Goal: Information Seeking & Learning: Learn about a topic

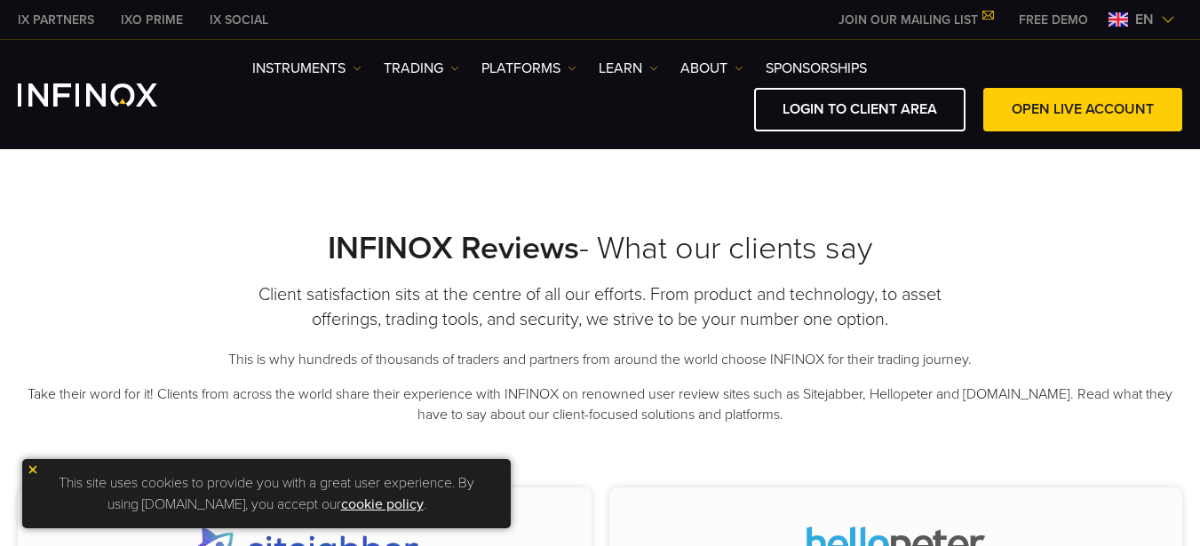
click at [34, 469] on img at bounding box center [33, 470] width 12 height 12
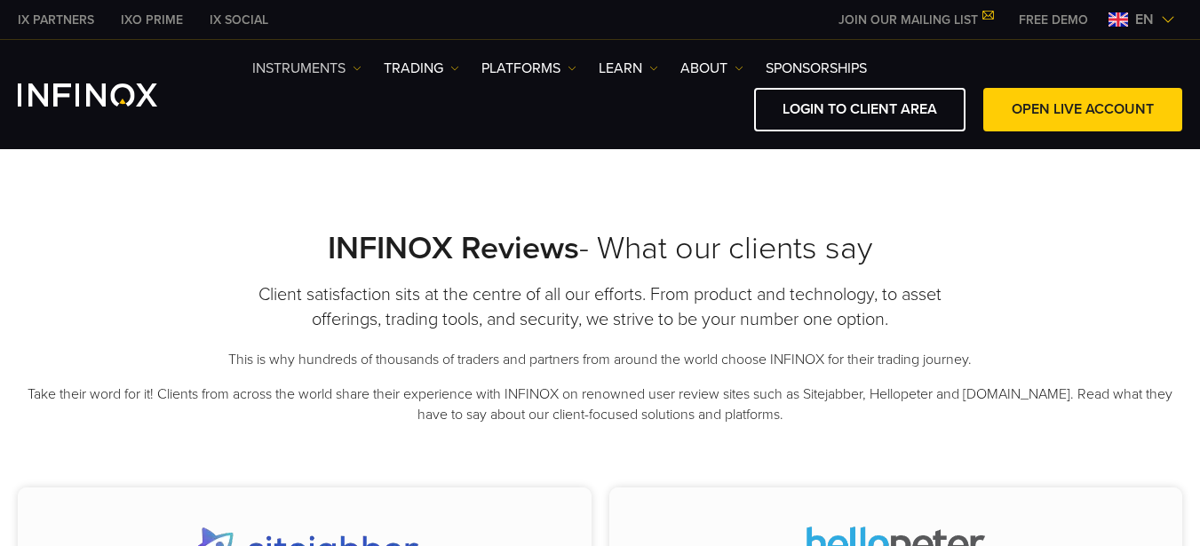
click at [358, 68] on img at bounding box center [357, 68] width 9 height 9
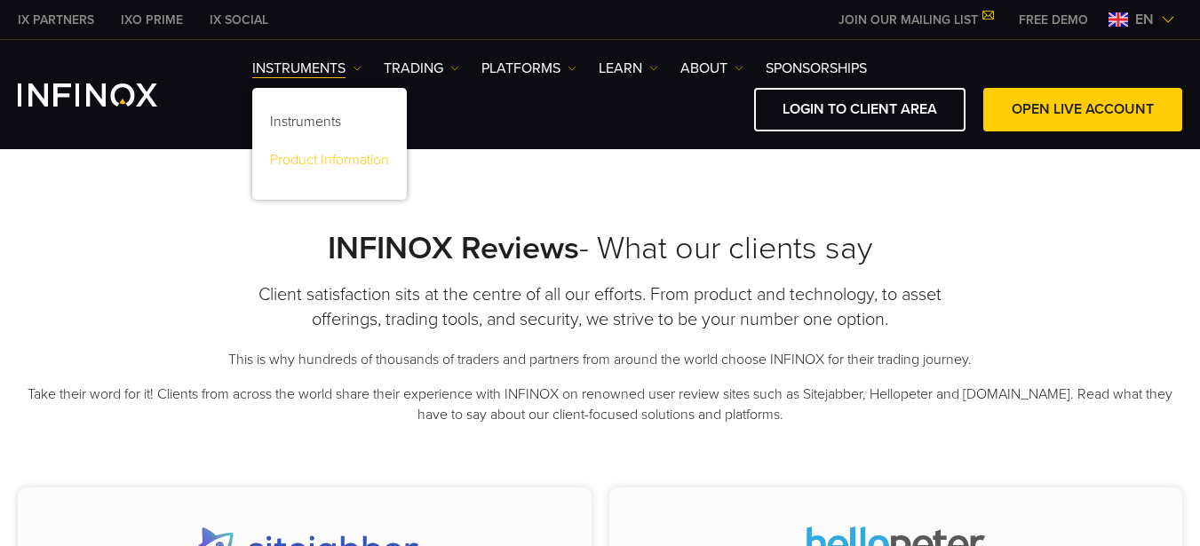
click at [345, 161] on link "Product Information" at bounding box center [329, 163] width 155 height 38
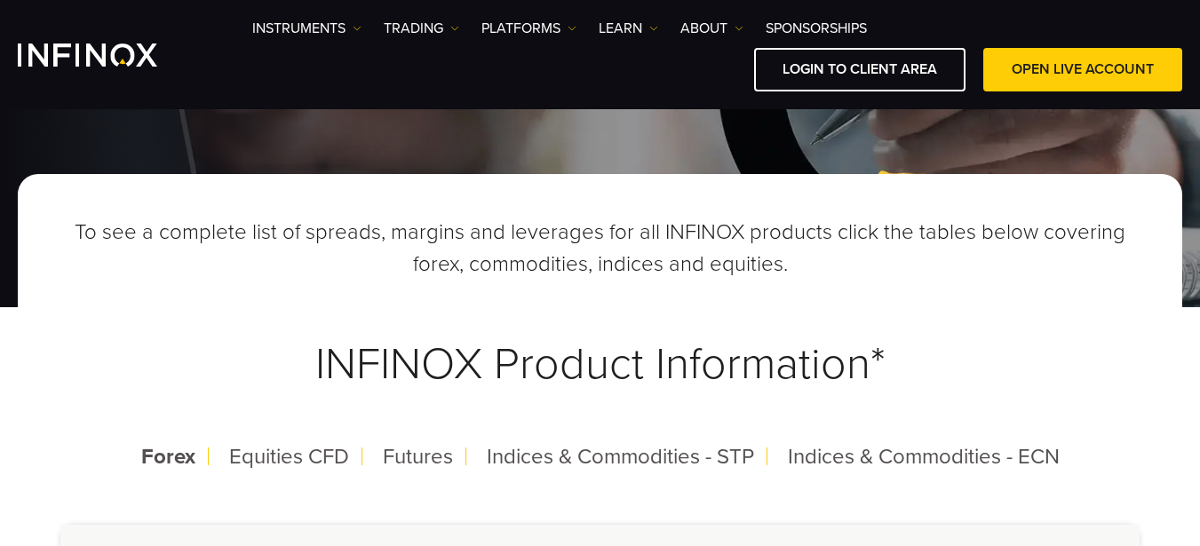
scroll to position [178, 0]
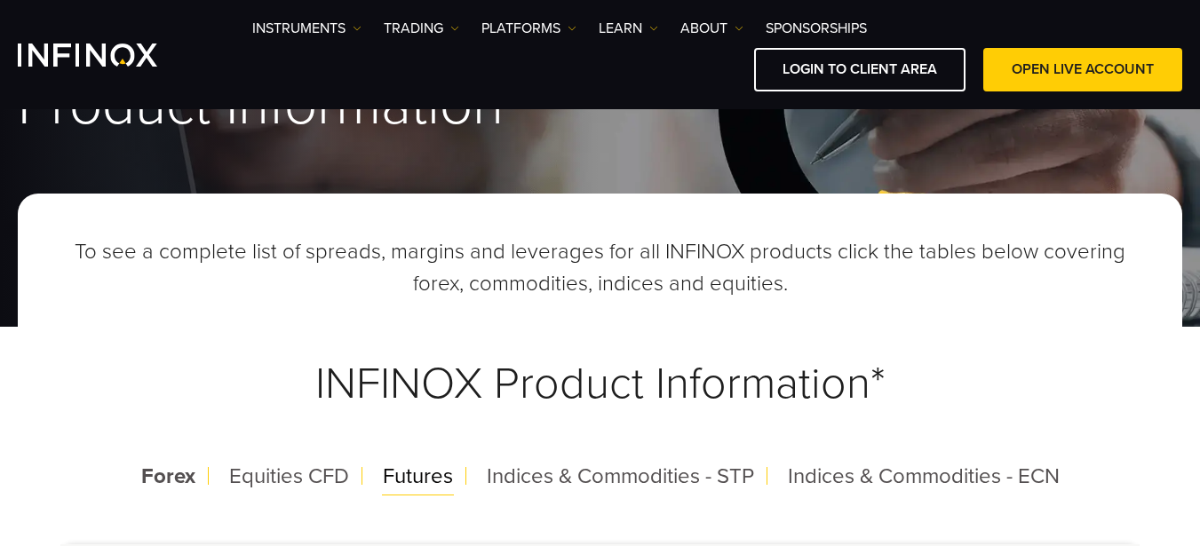
click at [418, 479] on span "Futures" at bounding box center [418, 477] width 70 height 26
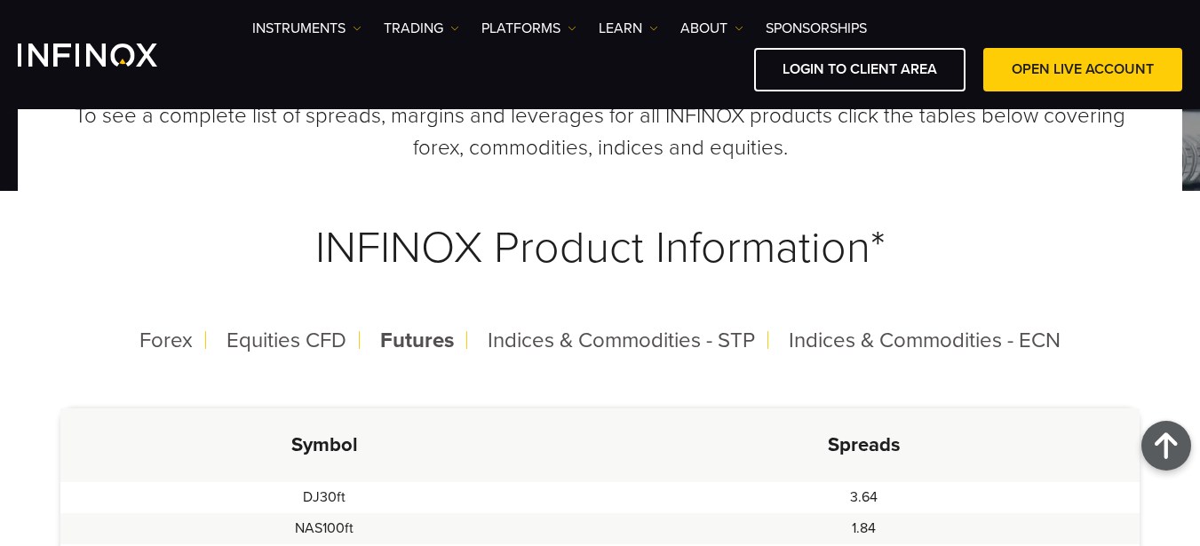
scroll to position [267, 0]
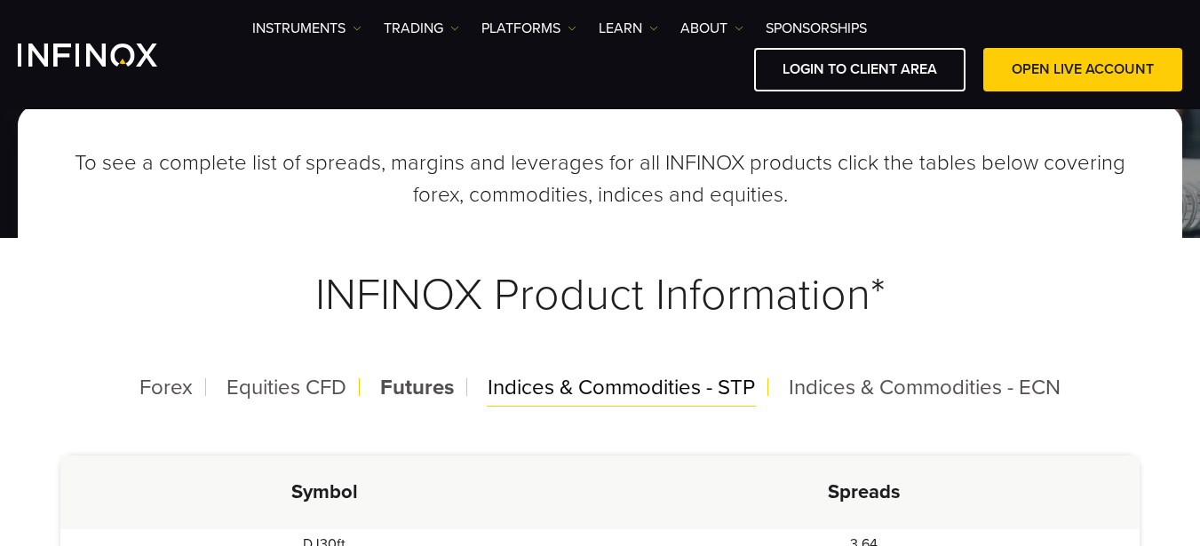
click at [564, 393] on span "Indices & Commodities - STP" at bounding box center [621, 388] width 267 height 26
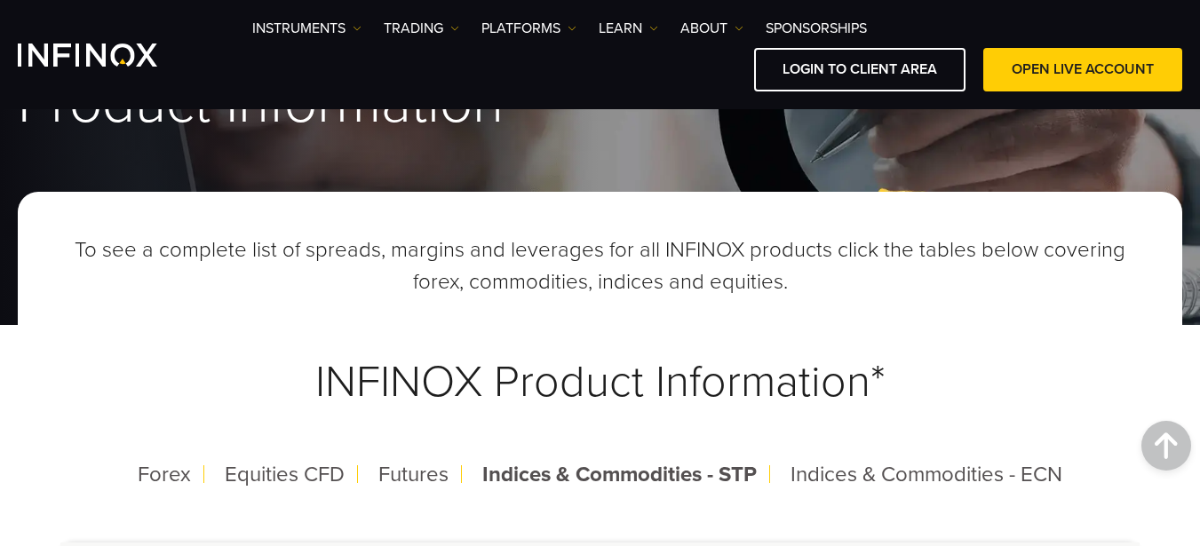
scroll to position [0, 0]
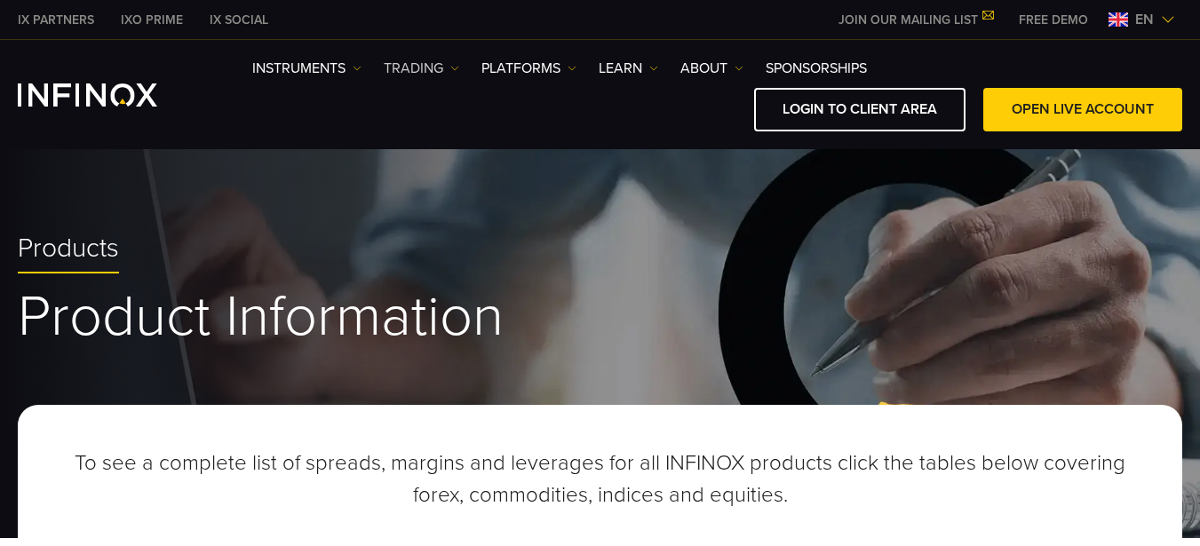
click at [453, 63] on link "TRADING" at bounding box center [422, 68] width 76 height 21
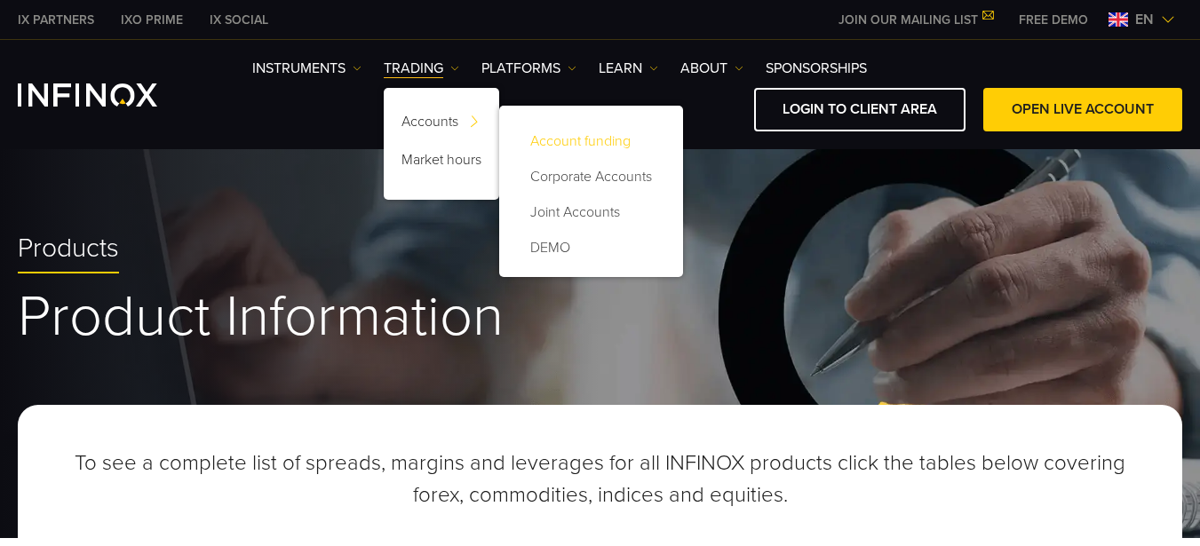
click at [599, 139] on link "Account funding" at bounding box center [591, 141] width 148 height 36
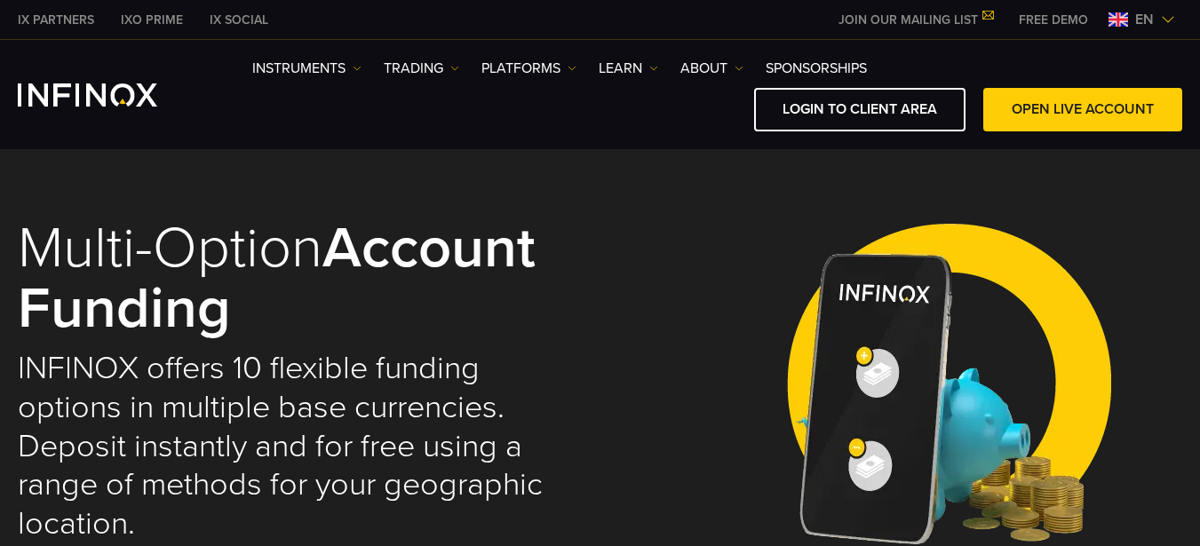
select select "***"
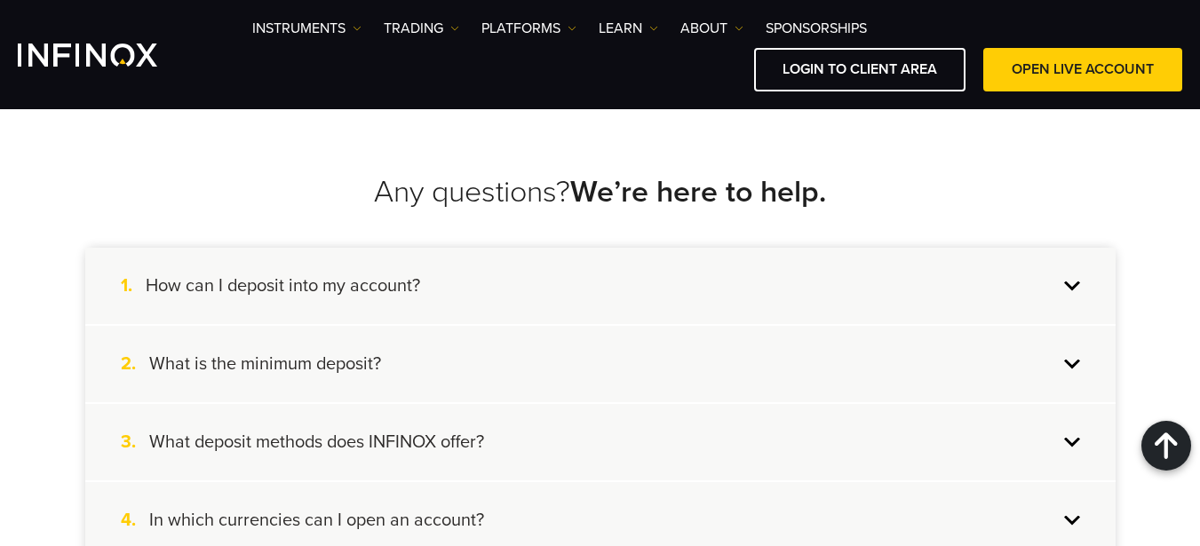
scroll to position [3909, 0]
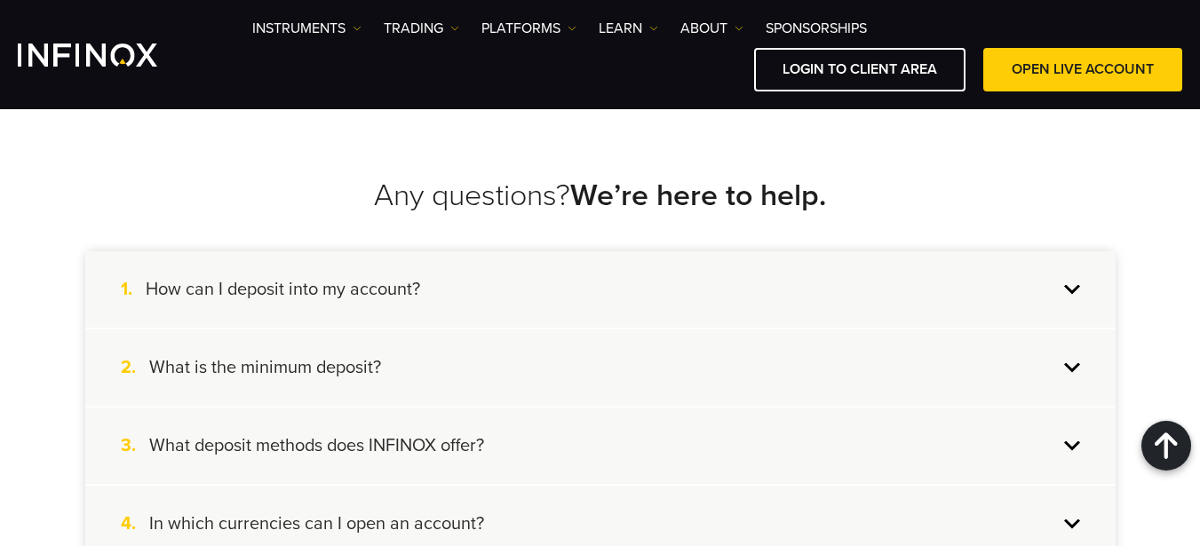
click at [1062, 365] on div "2. What is the minimum deposit?" at bounding box center [600, 368] width 1030 height 76
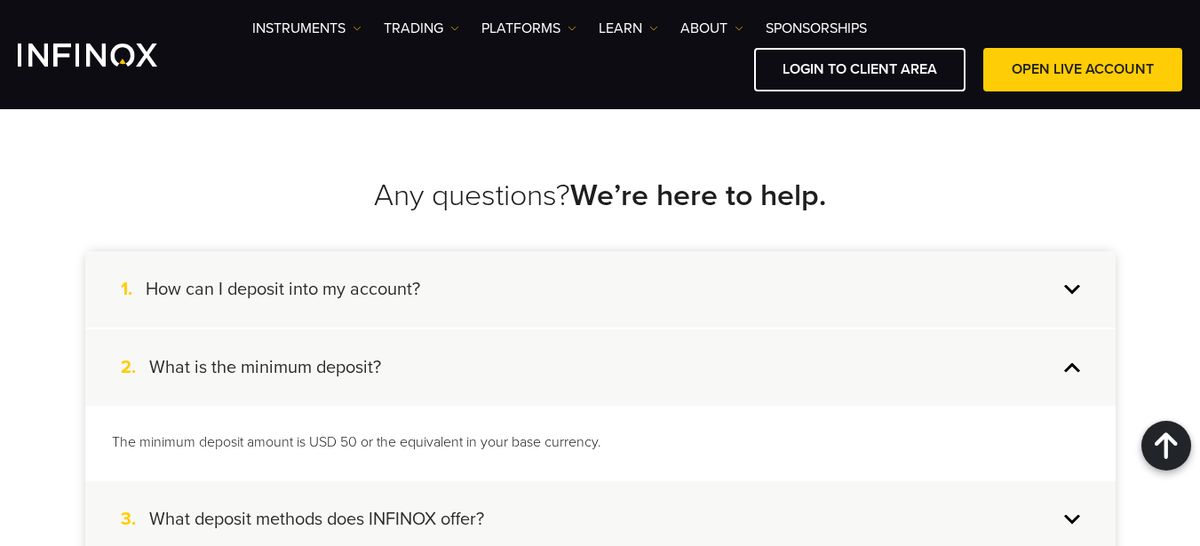
click at [1064, 368] on div "2. What is the minimum deposit?" at bounding box center [600, 368] width 1030 height 76
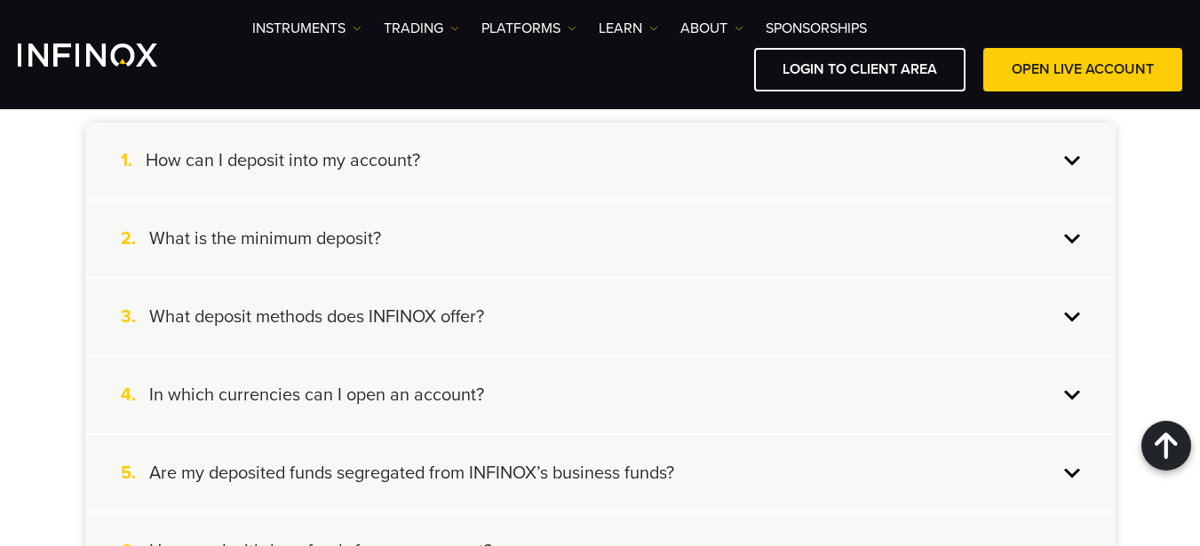
scroll to position [4086, 0]
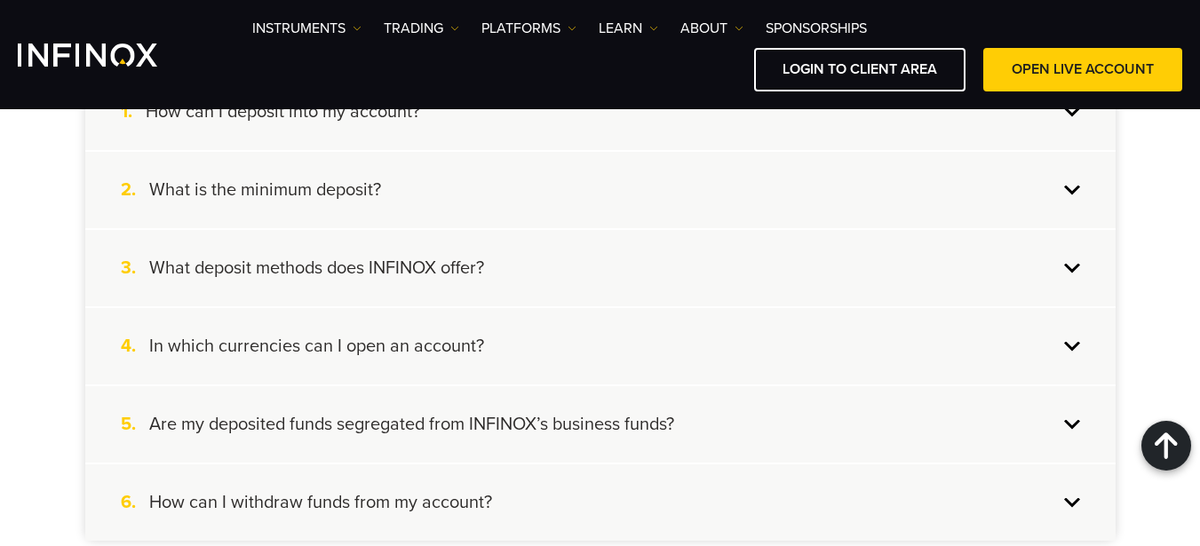
click at [1065, 350] on div "4. In which currencies can I open an account?" at bounding box center [600, 346] width 1030 height 76
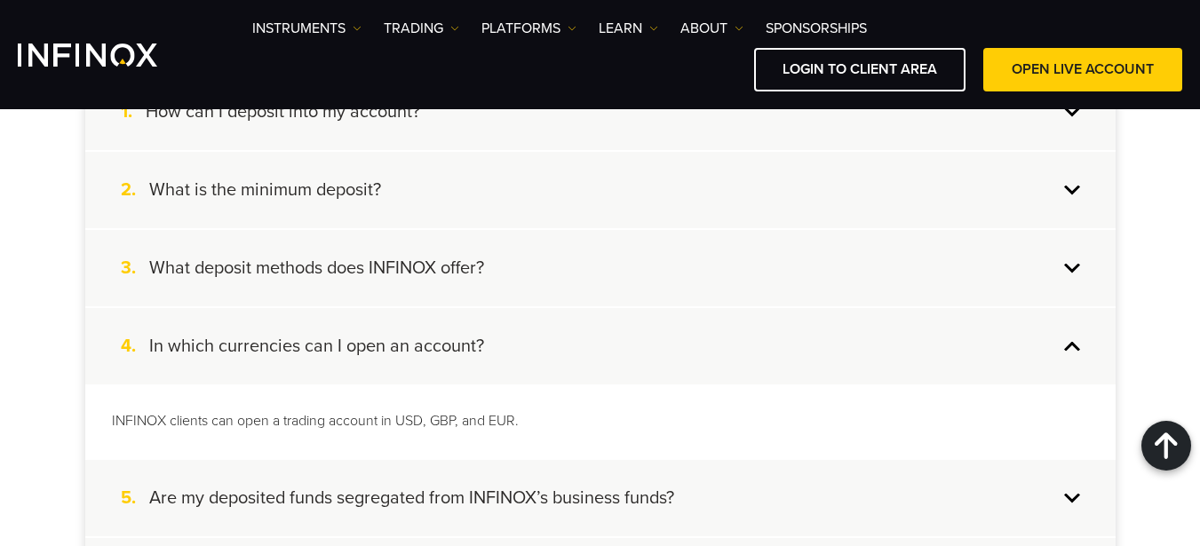
scroll to position [0, 0]
click at [1065, 350] on div "4. In which currencies can I open an account?" at bounding box center [600, 346] width 1030 height 76
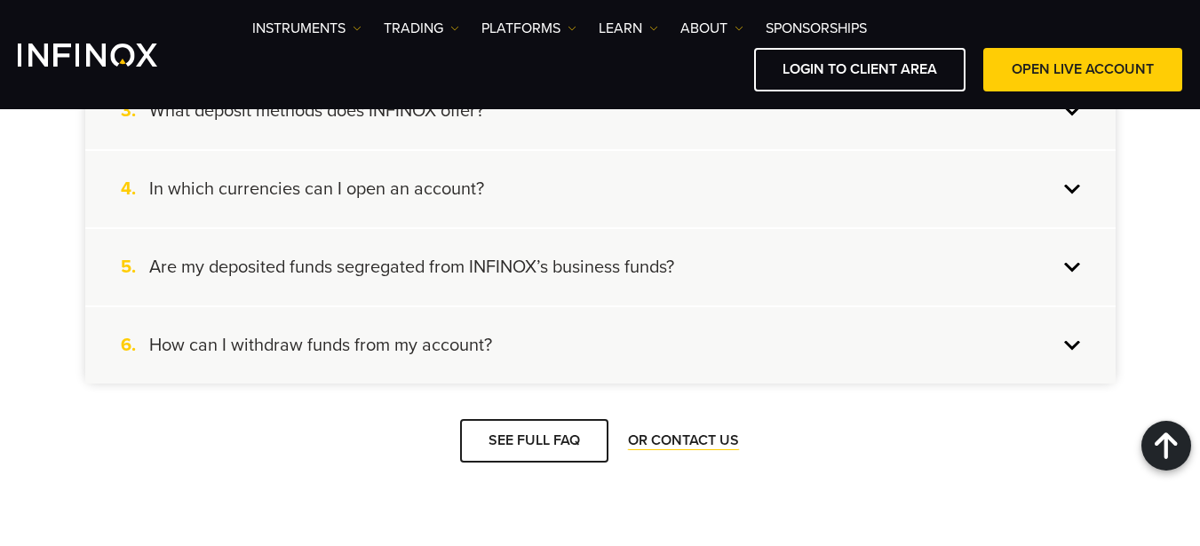
scroll to position [4264, 0]
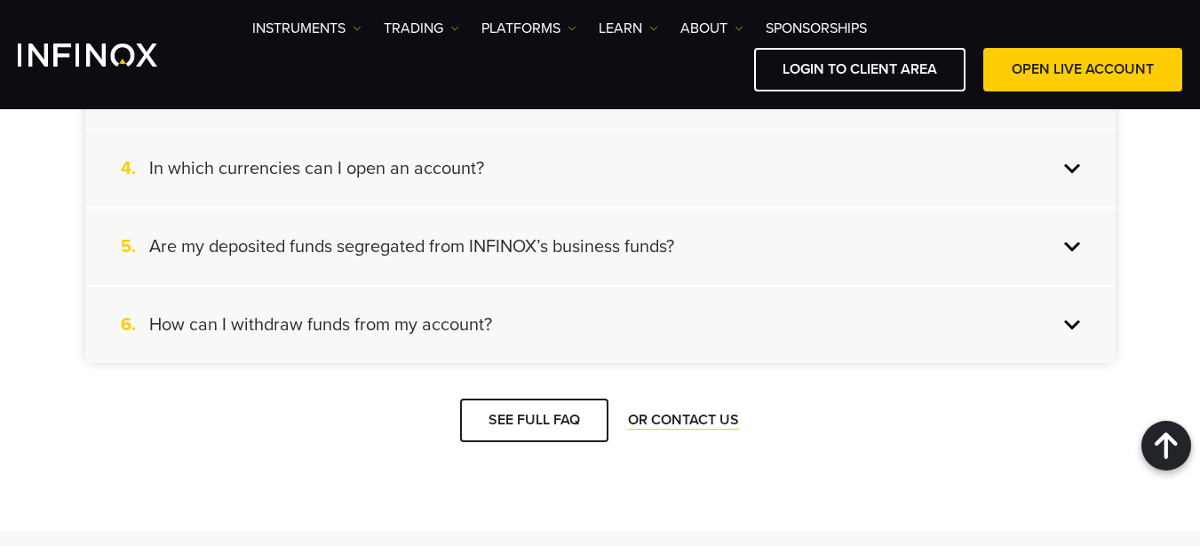
click at [1037, 338] on div "6. How can I withdraw funds from my account?" at bounding box center [600, 325] width 1030 height 76
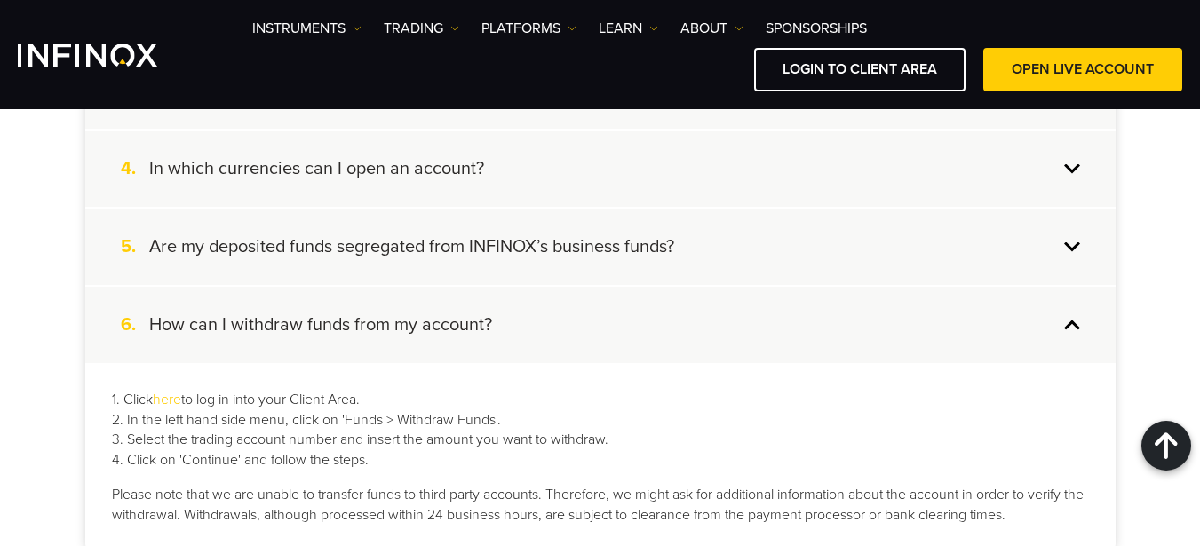
click at [1037, 338] on div "6. How can I withdraw funds from my account?" at bounding box center [600, 325] width 1030 height 76
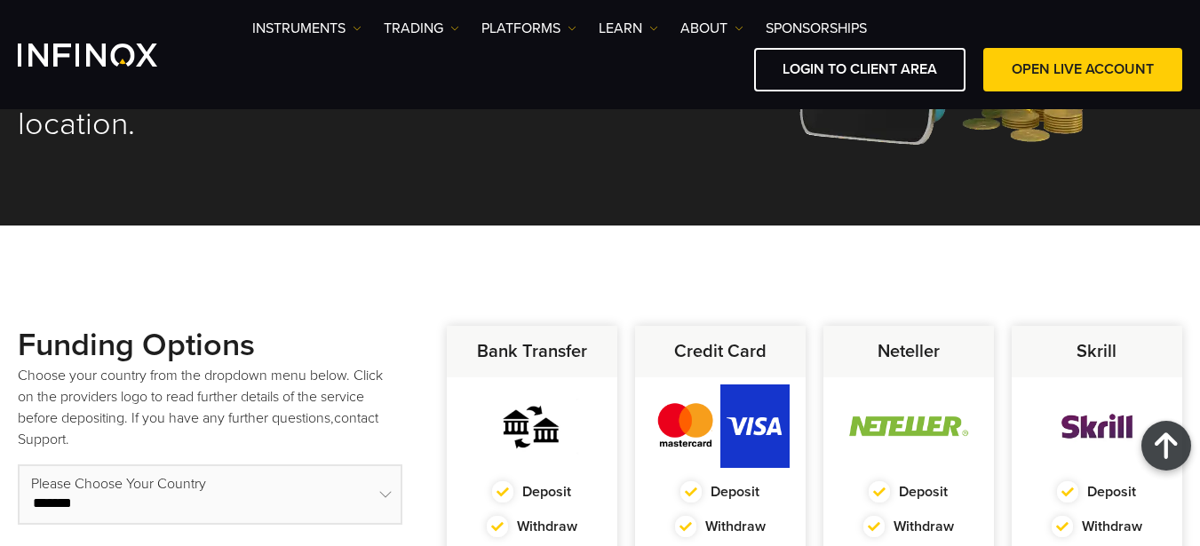
scroll to position [355, 0]
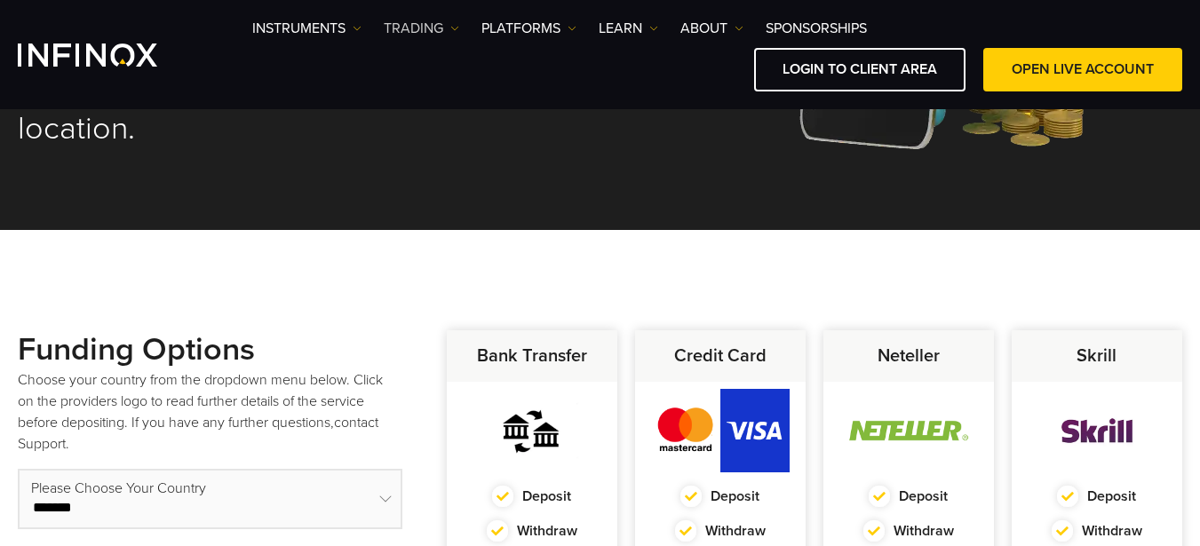
click at [451, 29] on img at bounding box center [454, 28] width 9 height 9
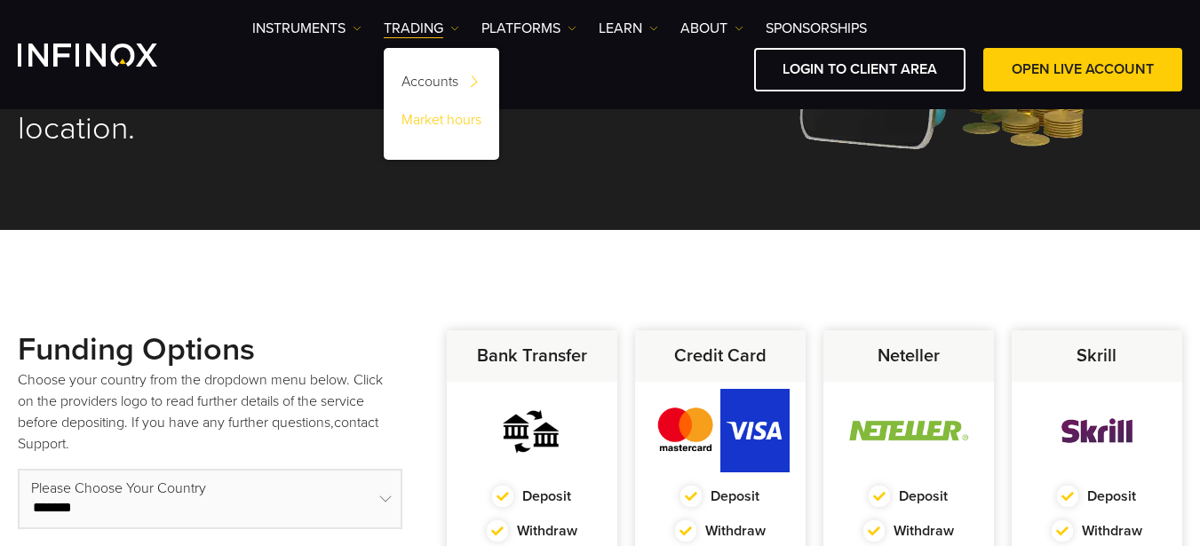
scroll to position [0, 0]
click at [565, 28] on link "PLATFORMS" at bounding box center [528, 28] width 95 height 21
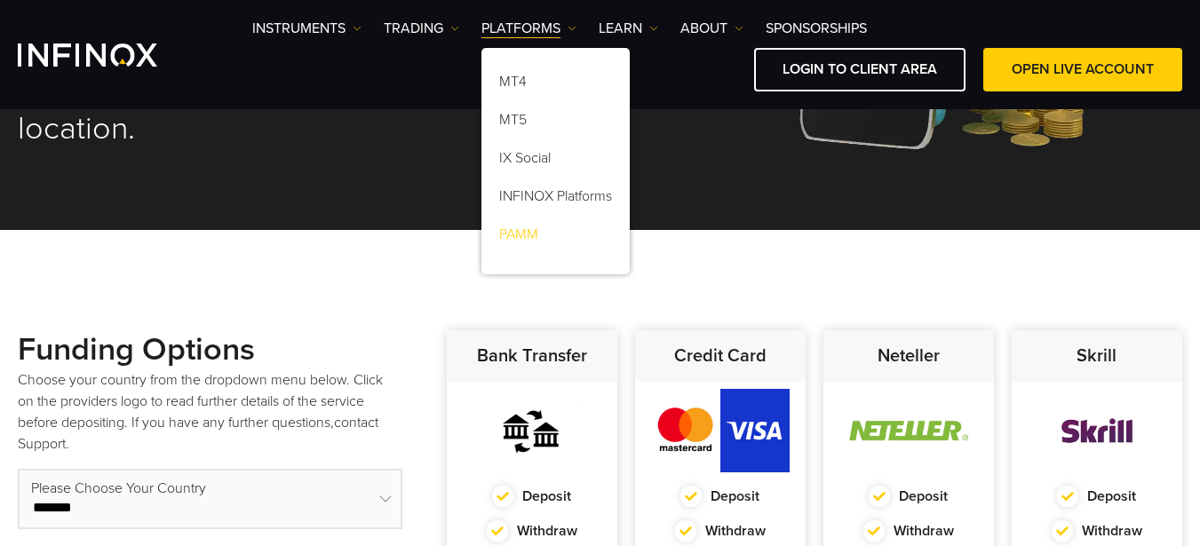
click at [530, 229] on link "PAMM" at bounding box center [555, 238] width 148 height 38
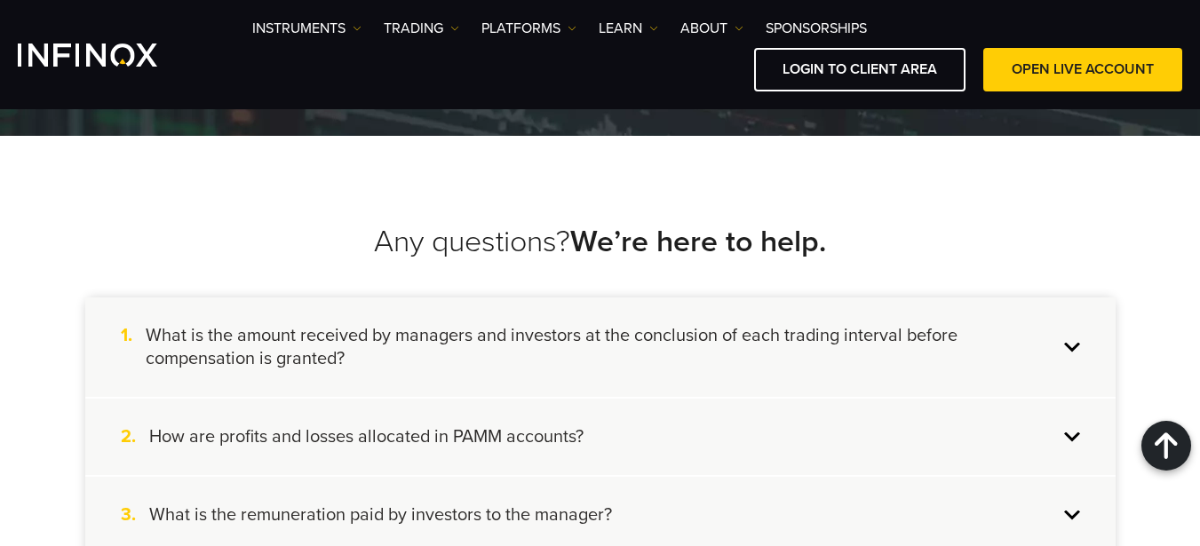
scroll to position [2487, 0]
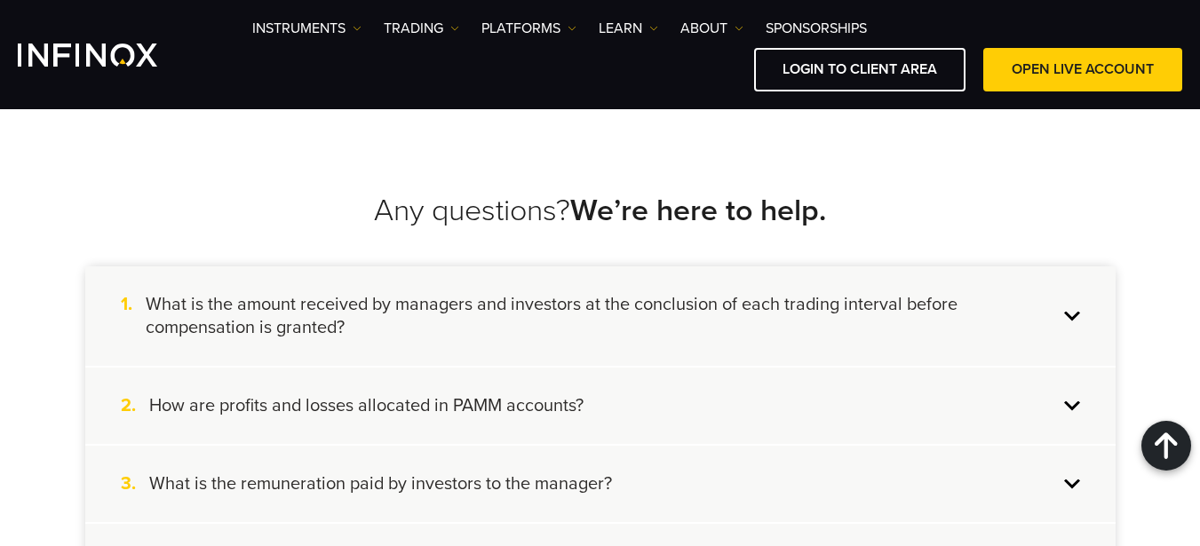
click at [1048, 319] on h4 "What is the amount received by managers and investors at the conclusion of each…" at bounding box center [602, 316] width 912 height 46
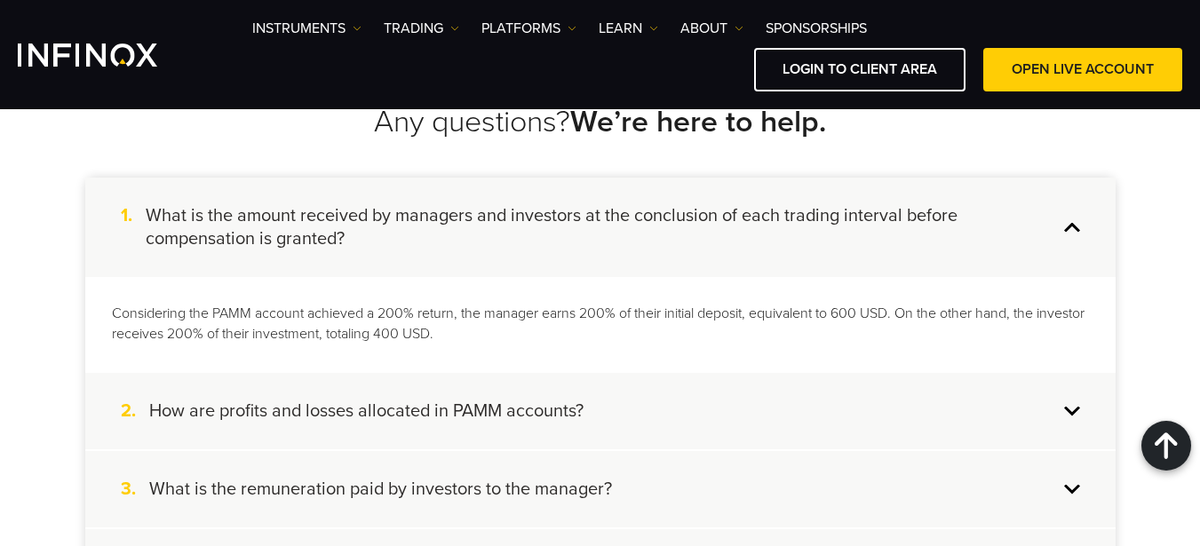
scroll to position [0, 0]
click at [1044, 320] on p "Considering the PAMM account achieved a 200% return, the manager earns 200% of …" at bounding box center [600, 324] width 977 height 41
click at [1082, 230] on div "1. What is the amount received by managers and investors at the conclusion of e…" at bounding box center [600, 227] width 1030 height 99
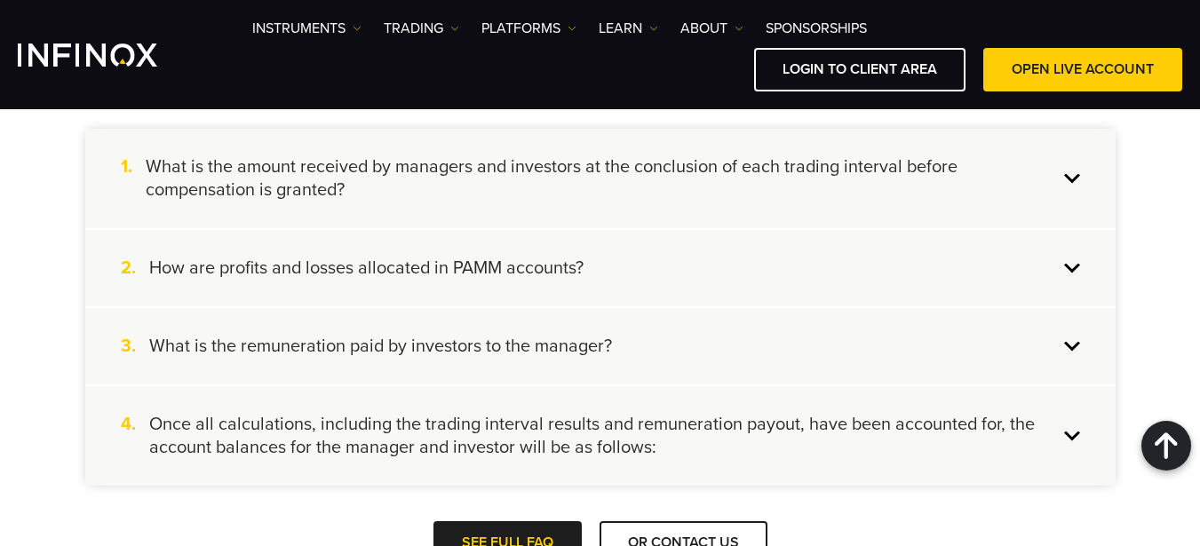
scroll to position [2665, 0]
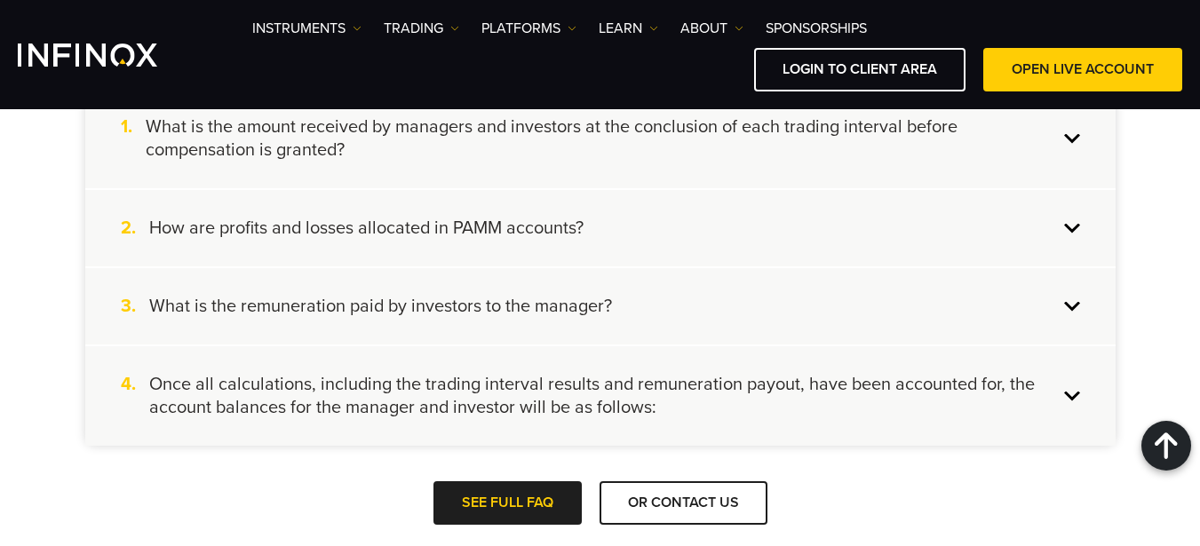
click at [1018, 234] on div "2. How are profits and losses allocated in PAMM accounts?" at bounding box center [600, 228] width 1030 height 76
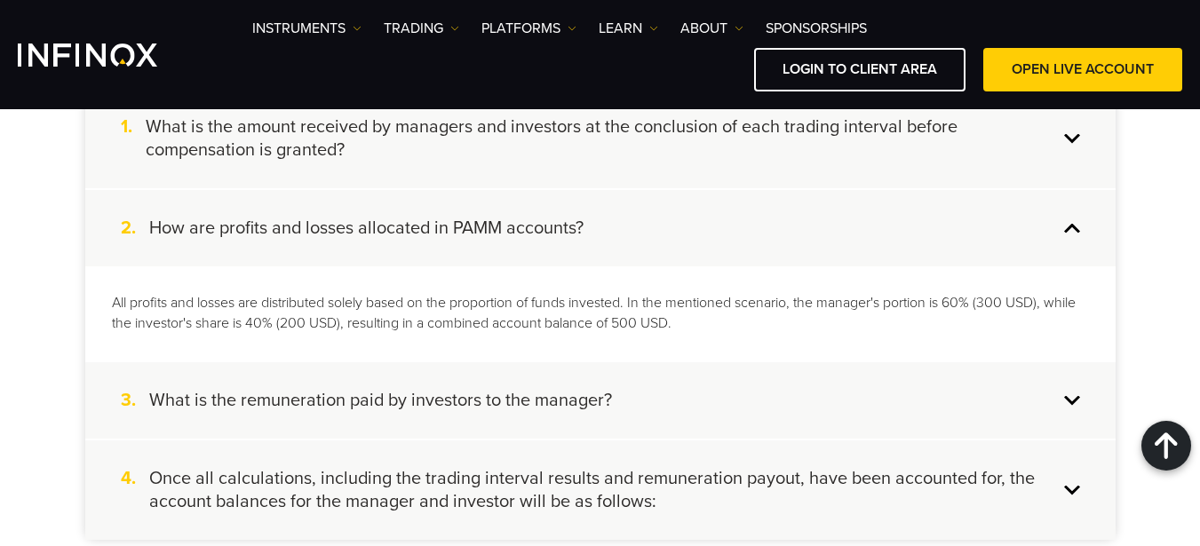
click at [1086, 298] on p "All profits and losses are distributed solely based on the proportion of funds …" at bounding box center [600, 313] width 977 height 41
click at [1069, 235] on div "2. How are profits and losses allocated in PAMM accounts?" at bounding box center [600, 228] width 1030 height 76
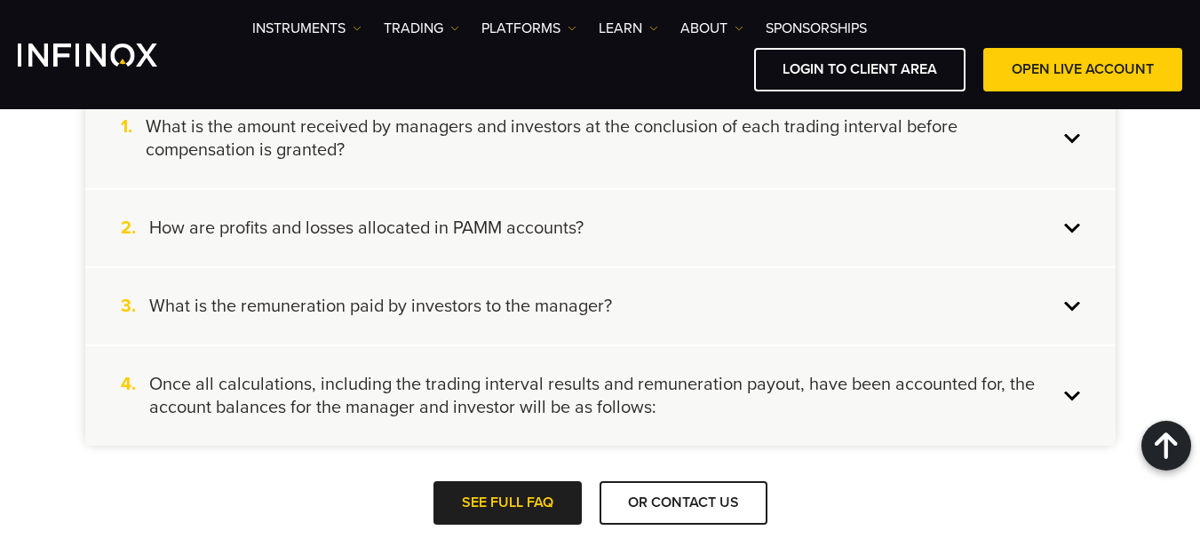
click at [1059, 314] on div "3. What is the remuneration paid by investors to the manager?" at bounding box center [600, 306] width 1030 height 76
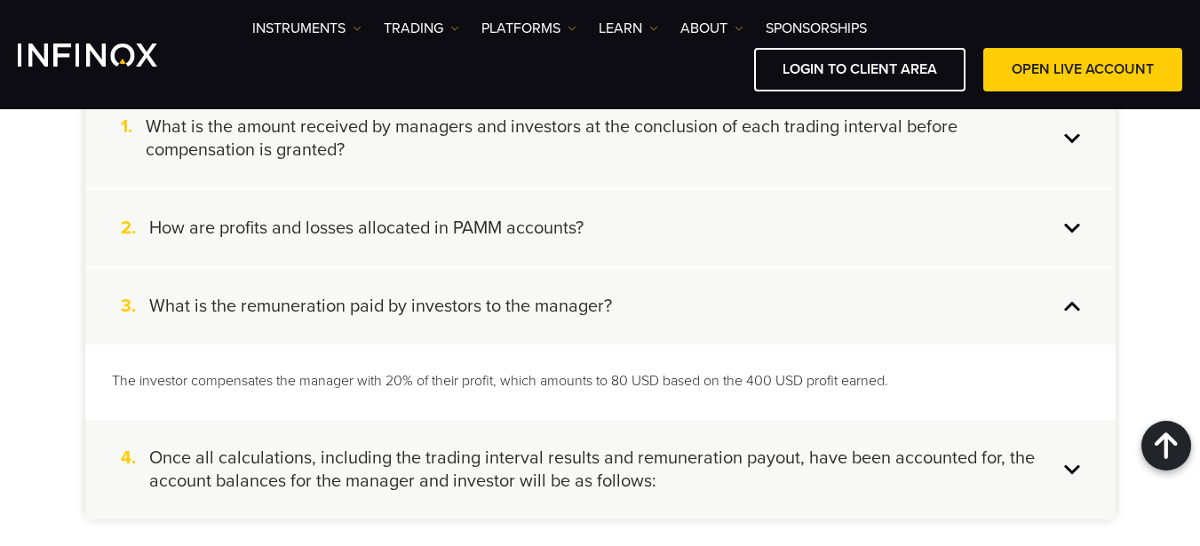
click at [1075, 309] on div "3. What is the remuneration paid by investors to the manager?" at bounding box center [600, 306] width 1030 height 76
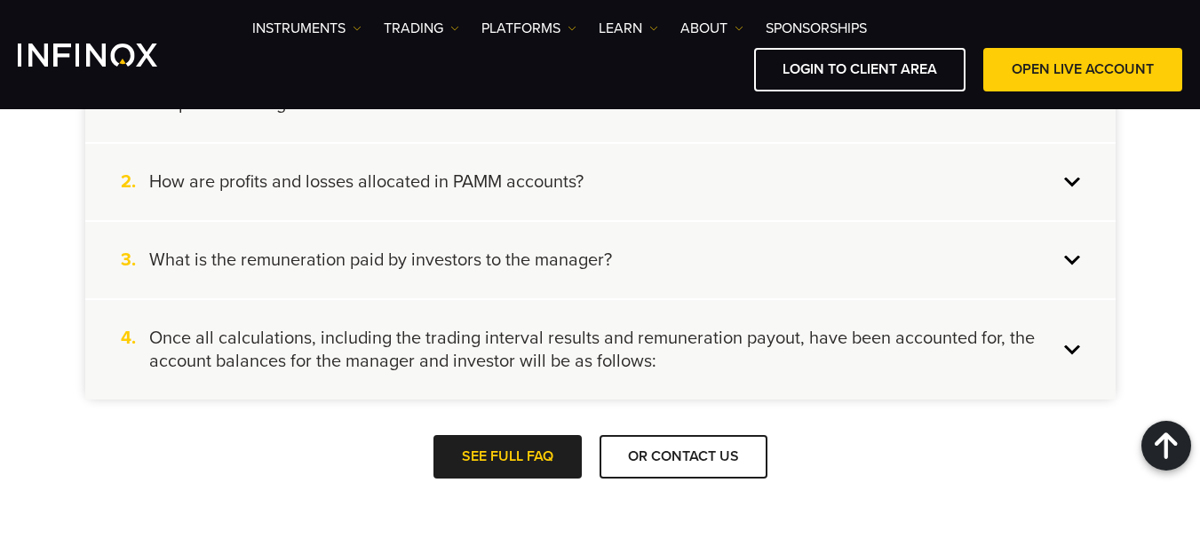
scroll to position [2754, 0]
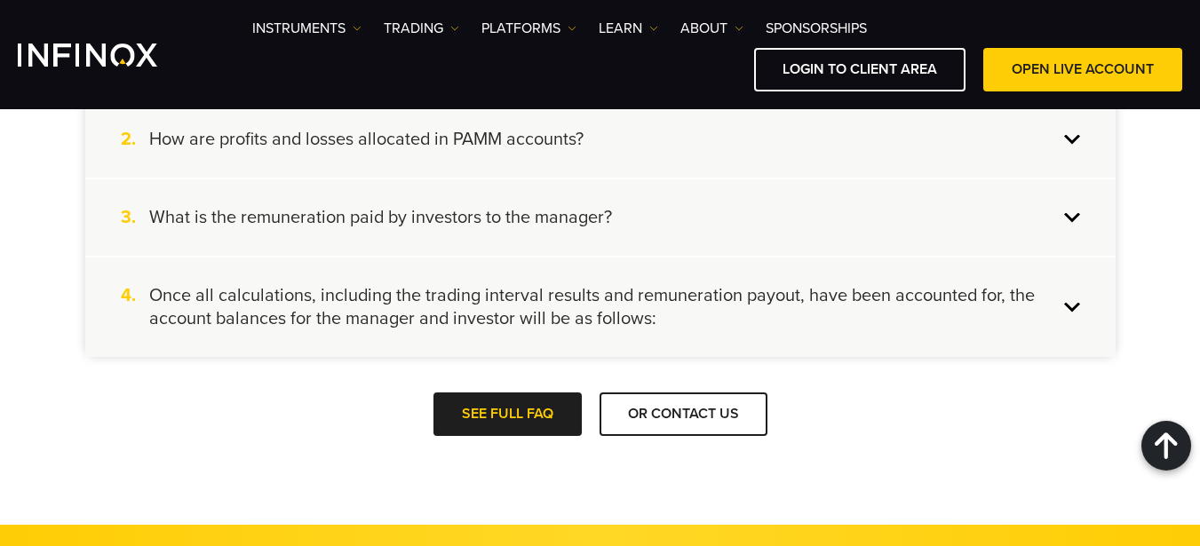
click at [1069, 304] on div "4. Once all calculations, including the trading interval results and remunerati…" at bounding box center [600, 307] width 1030 height 99
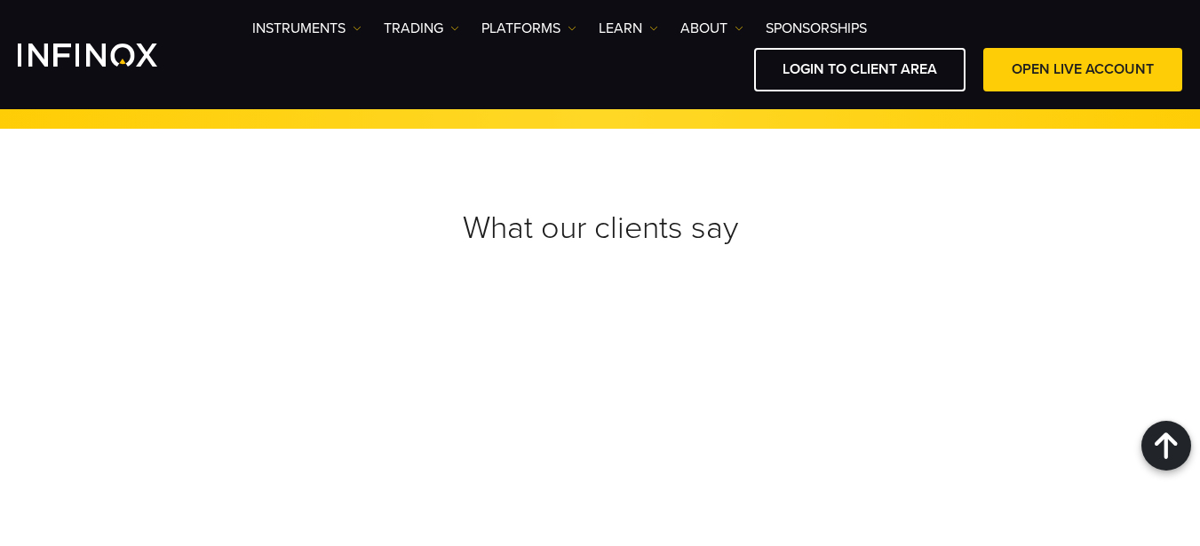
scroll to position [3553, 0]
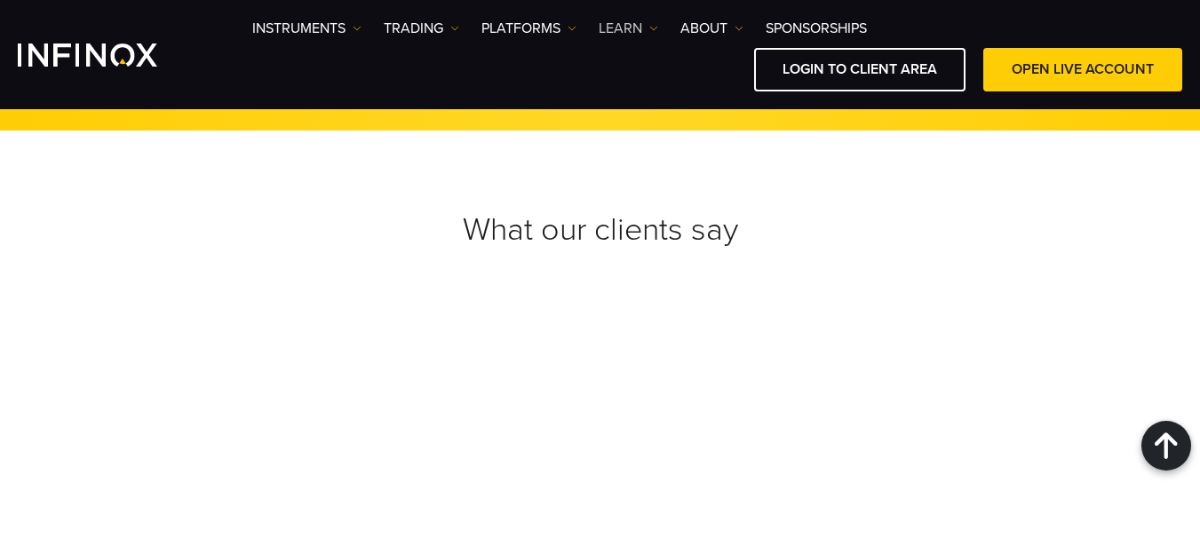
click at [657, 30] on img at bounding box center [653, 28] width 9 height 9
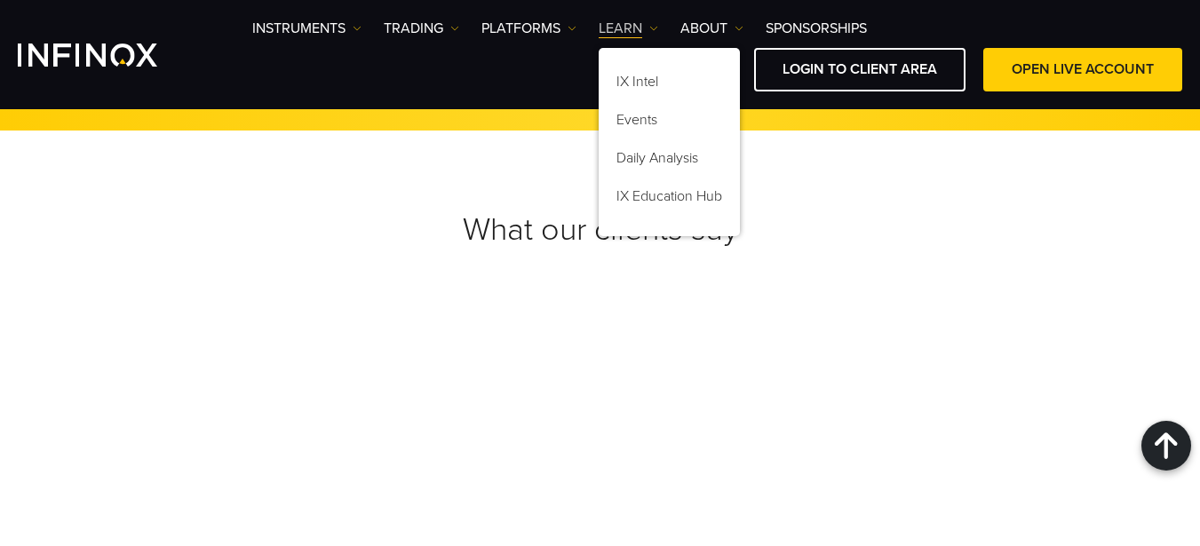
scroll to position [0, 0]
click at [674, 194] on link "IX Education Hub" at bounding box center [669, 199] width 141 height 38
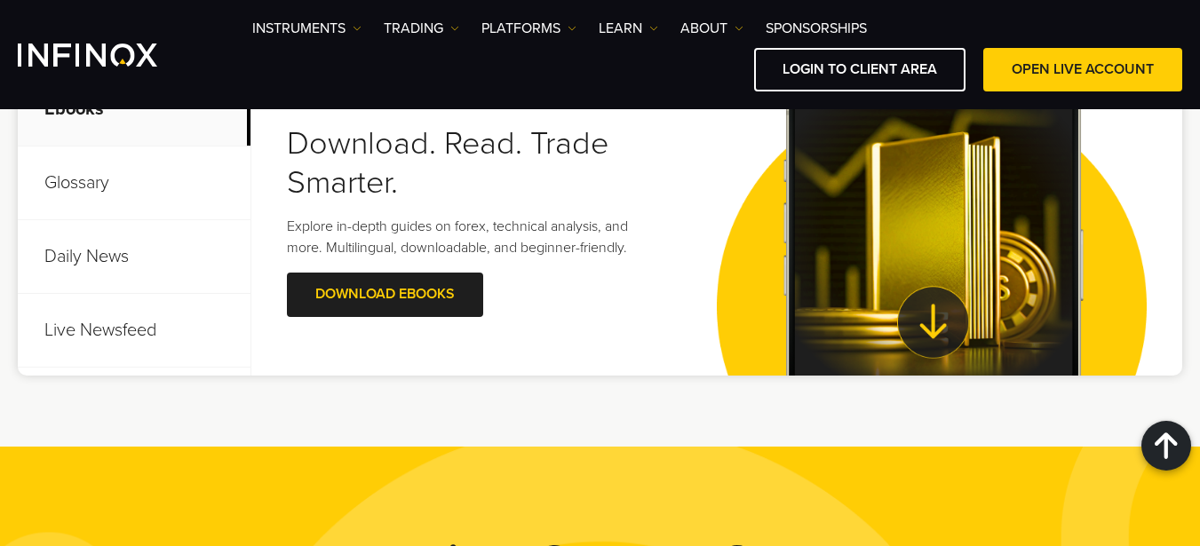
scroll to position [800, 0]
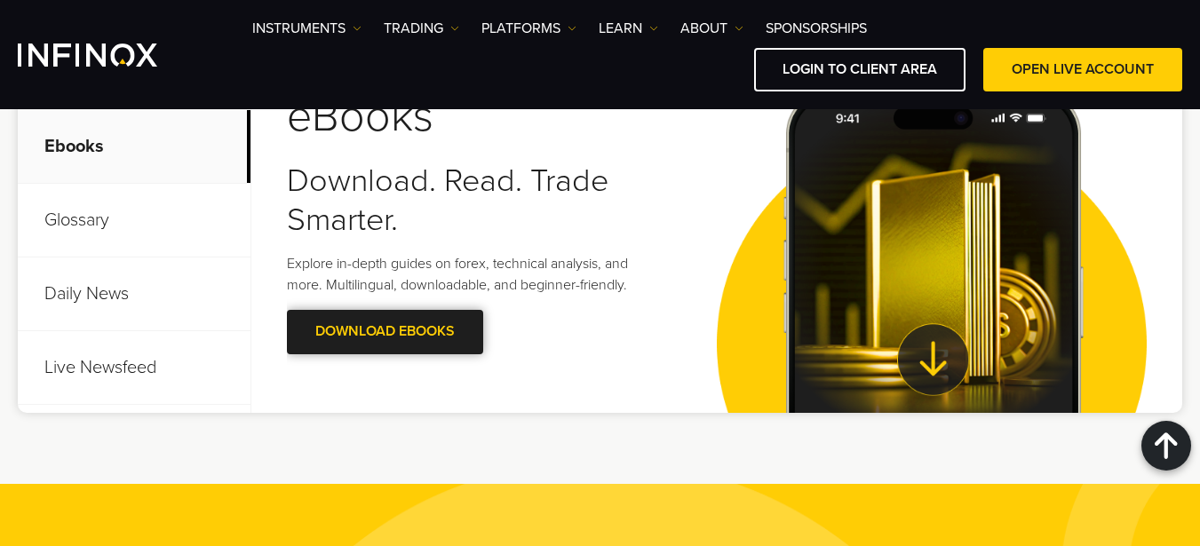
click at [386, 332] on span at bounding box center [386, 332] width 0 height 0
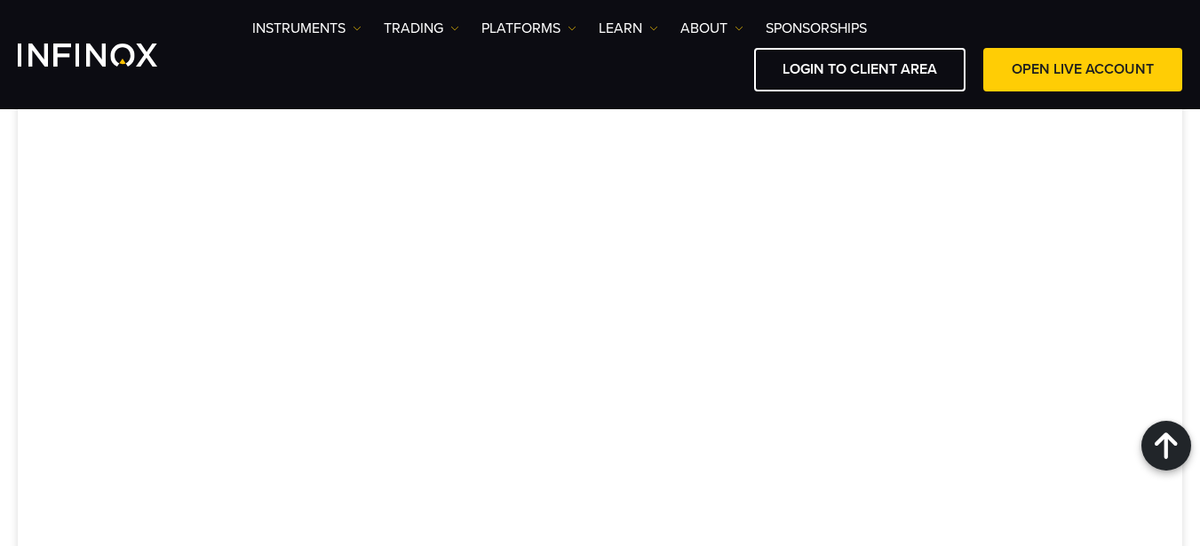
scroll to position [1239, 0]
